Goal: Task Accomplishment & Management: Manage account settings

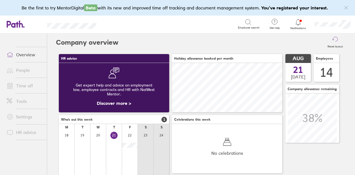
scroll to position [49, 110]
click at [294, 22] on div at bounding box center [298, 22] width 18 height 8
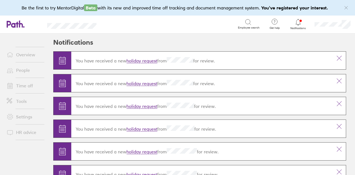
click at [145, 60] on link "holiday request" at bounding box center [141, 61] width 31 height 6
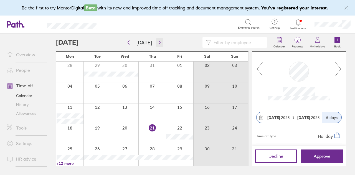
click at [157, 43] on icon "button" at bounding box center [159, 42] width 4 height 4
click at [68, 123] on link "+2 more" at bounding box center [70, 121] width 27 height 5
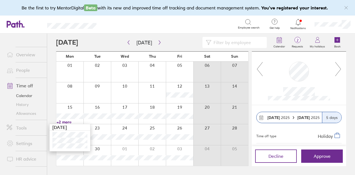
click at [68, 122] on link "+2 more" at bounding box center [70, 121] width 27 height 5
click at [27, 104] on link "History" at bounding box center [24, 104] width 45 height 9
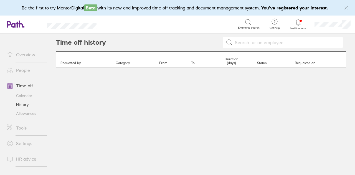
click at [24, 111] on link "Allowances" at bounding box center [24, 113] width 45 height 9
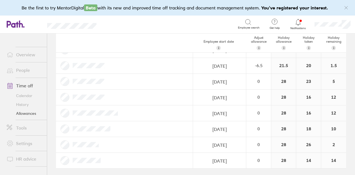
scroll to position [135, 0]
click at [302, 23] on div at bounding box center [298, 22] width 18 height 8
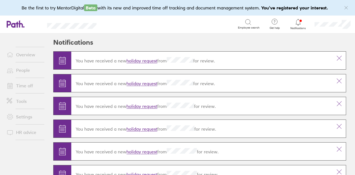
click at [136, 63] on div "You have received a new holiday request from for review." at bounding box center [201, 60] width 261 height 15
click at [136, 61] on link "holiday request" at bounding box center [141, 61] width 31 height 6
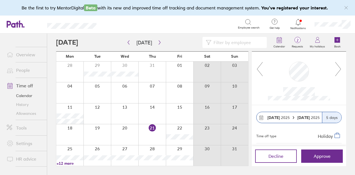
click at [325, 155] on span "Approve" at bounding box center [322, 156] width 17 height 5
